Goal: Task Accomplishment & Management: Manage account settings

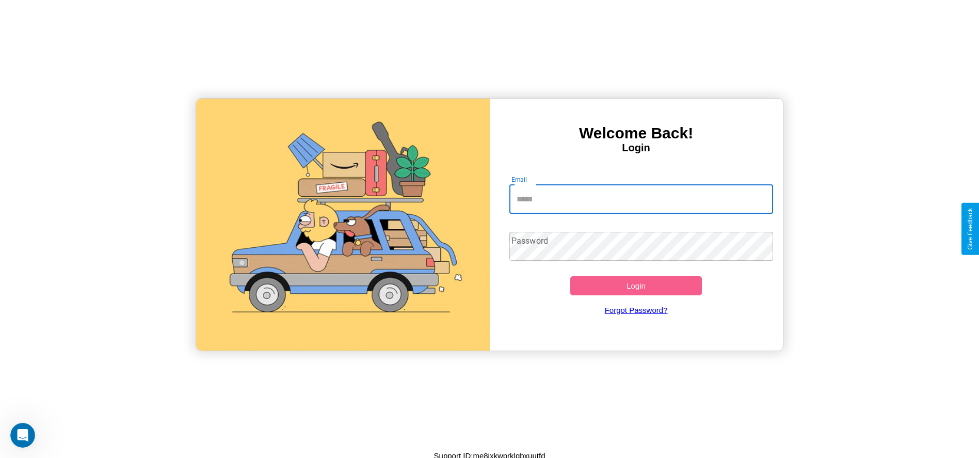
click at [641, 199] on input "Email" at bounding box center [641, 199] width 264 height 29
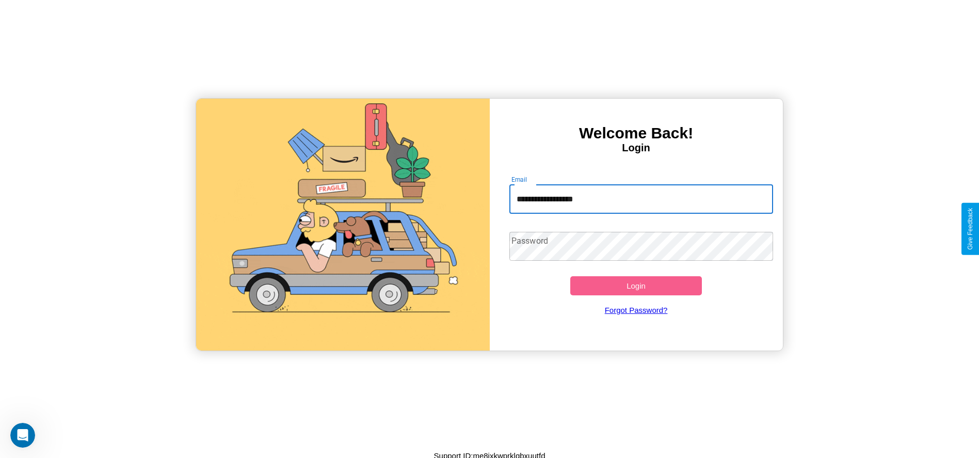
type input "**********"
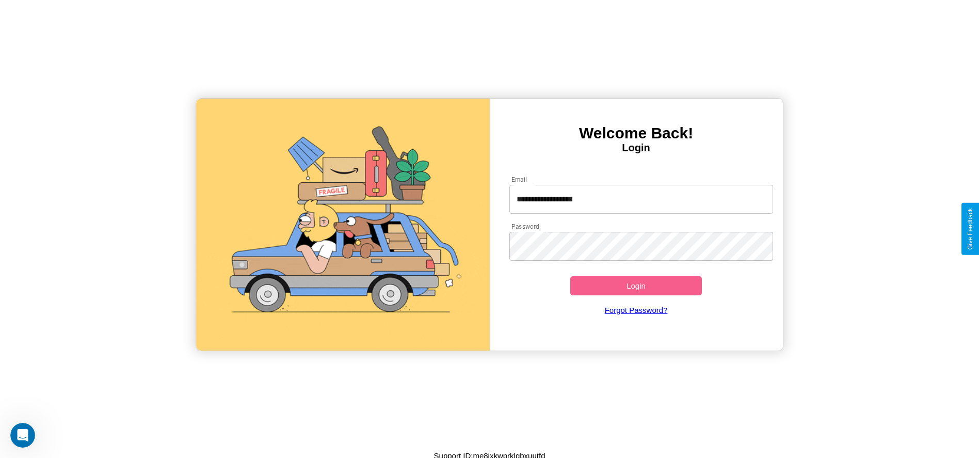
click at [636, 285] on button "Login" at bounding box center [636, 285] width 132 height 19
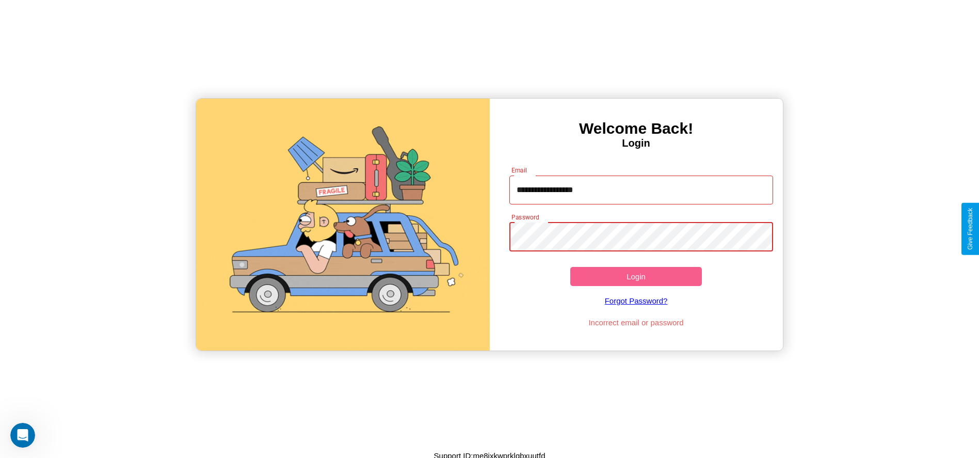
click at [636, 276] on button "Login" at bounding box center [636, 276] width 132 height 19
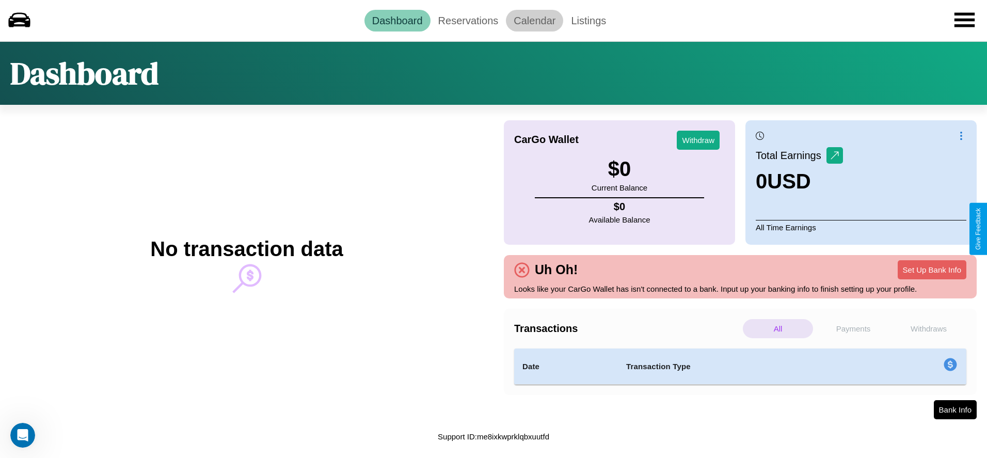
click at [534, 20] on link "Calendar" at bounding box center [534, 21] width 57 height 22
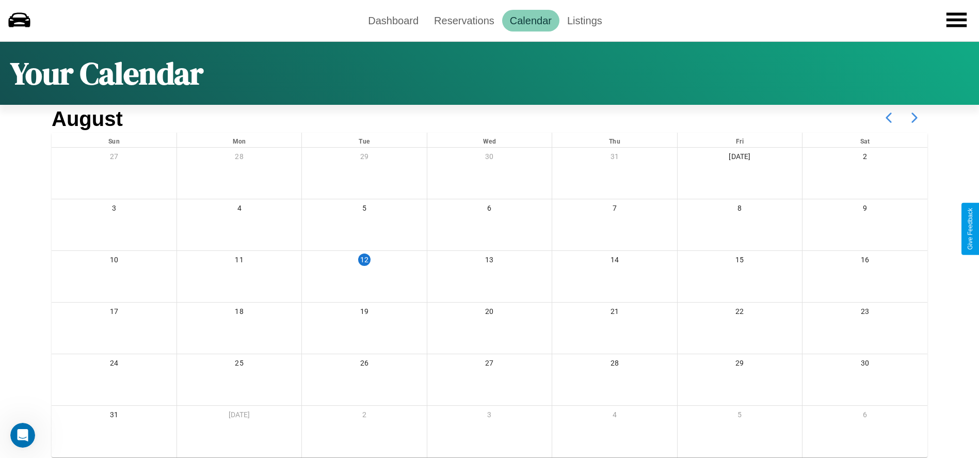
click at [914, 118] on icon at bounding box center [914, 118] width 26 height 26
click at [393, 20] on link "Dashboard" at bounding box center [393, 21] width 66 height 22
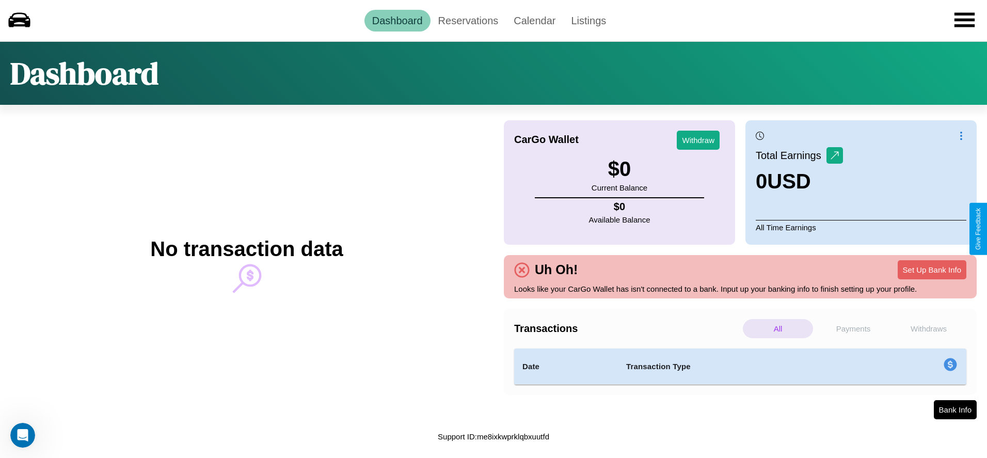
click at [853, 328] on p "Payments" at bounding box center [853, 328] width 70 height 19
click at [467, 20] on link "Reservations" at bounding box center [468, 21] width 76 height 22
